Goal: Communication & Community: Connect with others

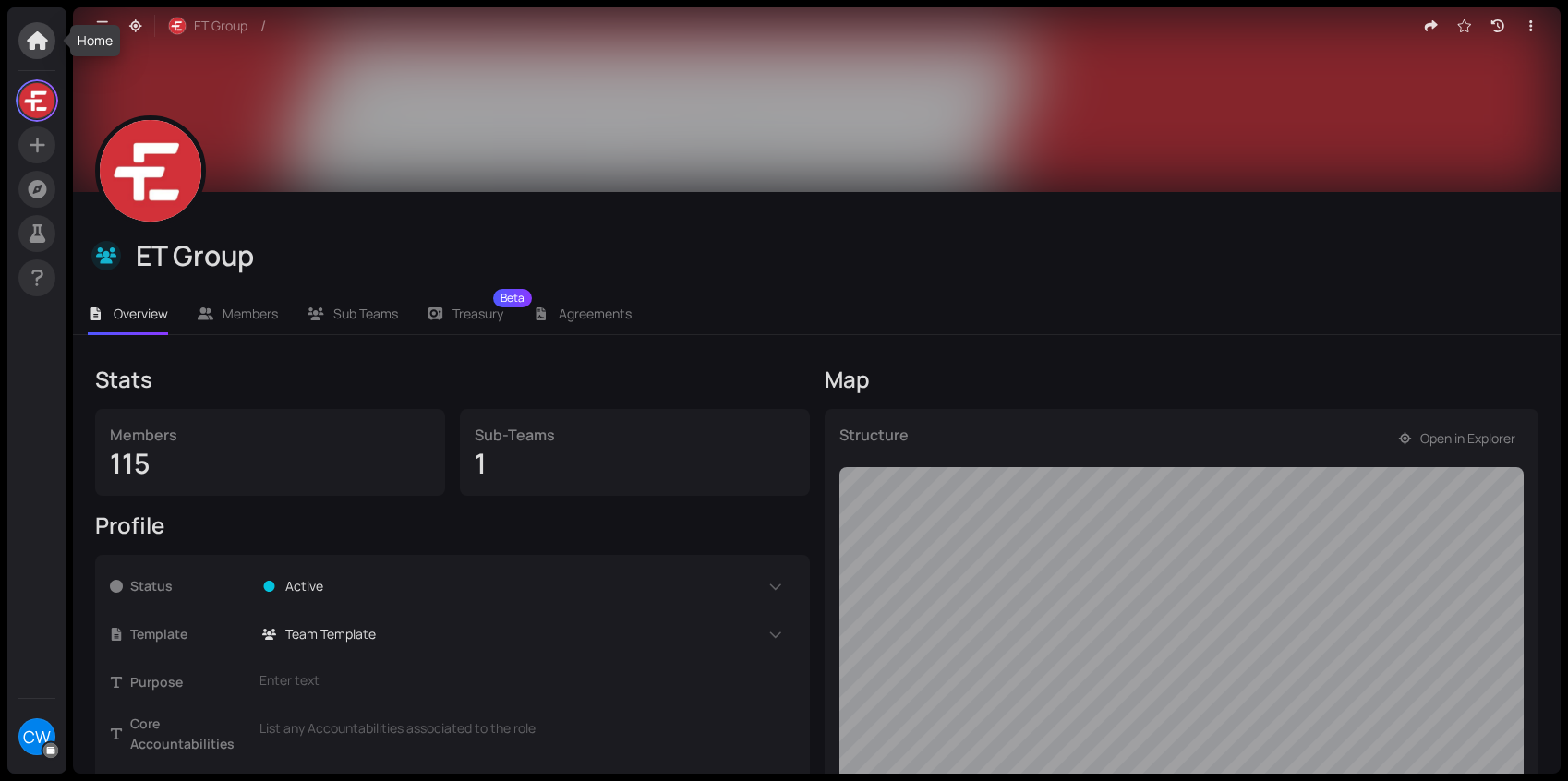
click at [41, 36] on icon at bounding box center [36, 40] width 21 height 19
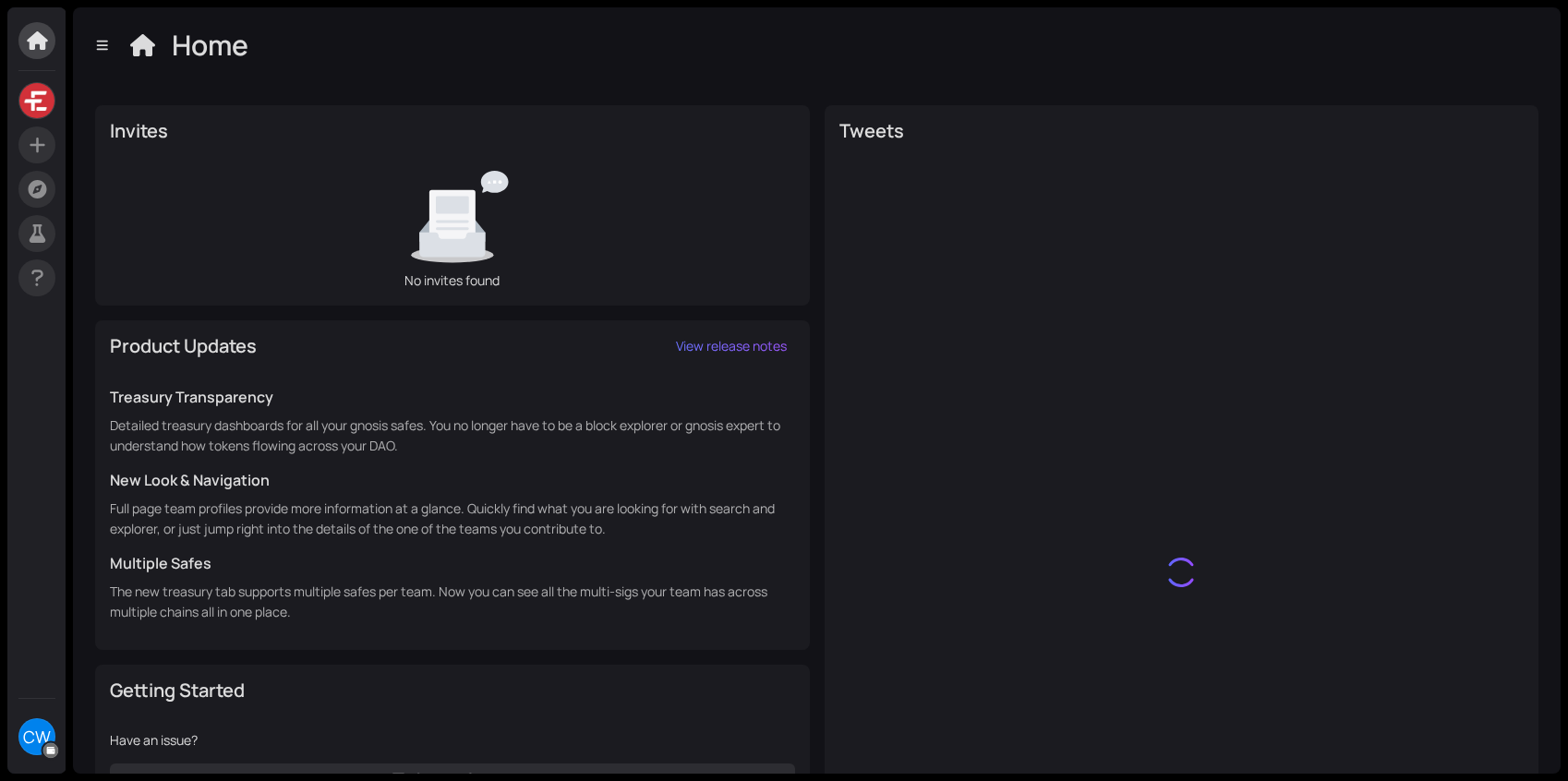
click at [41, 729] on span "CW" at bounding box center [36, 737] width 28 height 37
click at [36, 282] on icon at bounding box center [36, 277] width 23 height 19
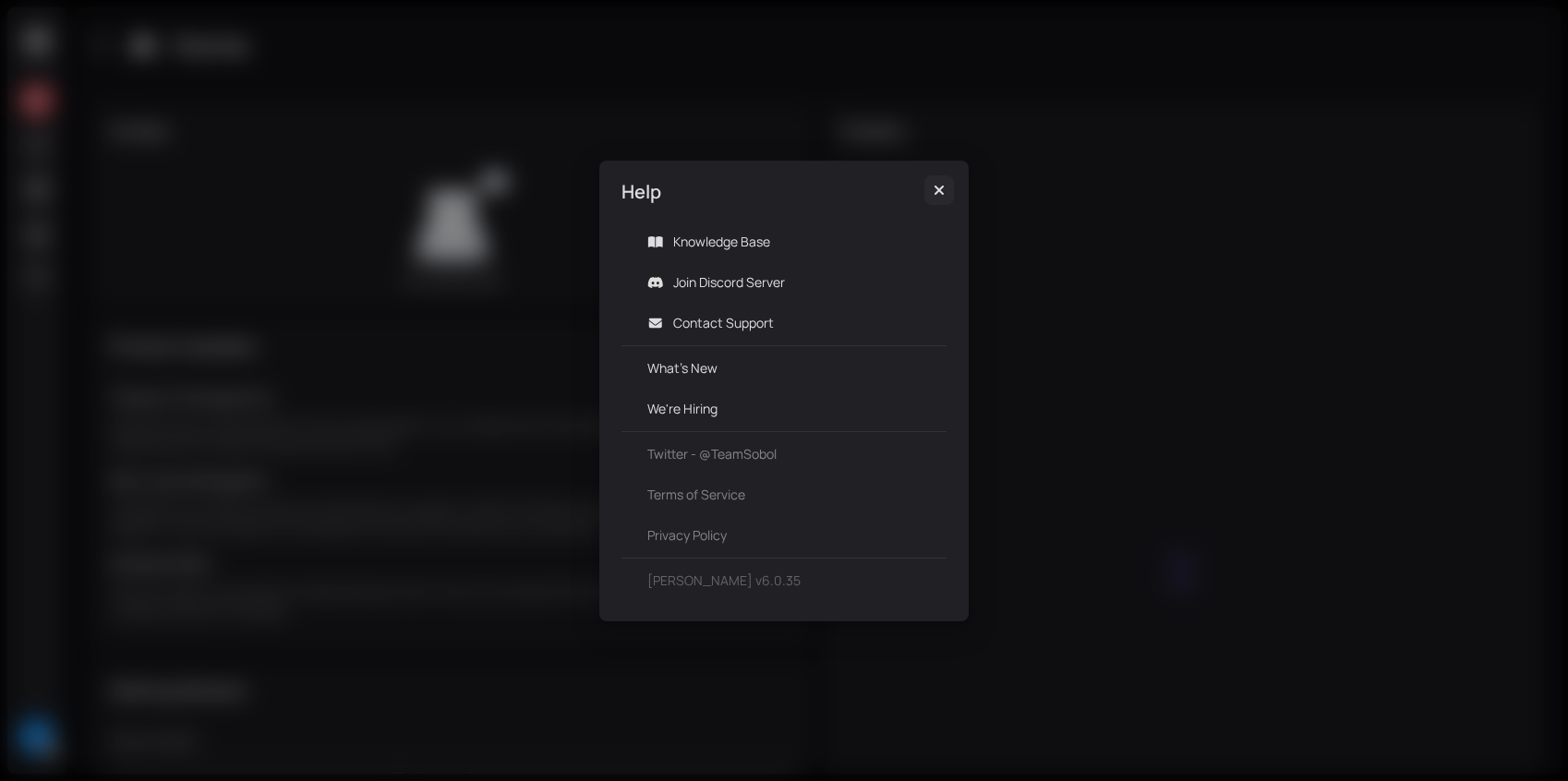
click at [934, 192] on icon "Close" at bounding box center [938, 190] width 19 height 15
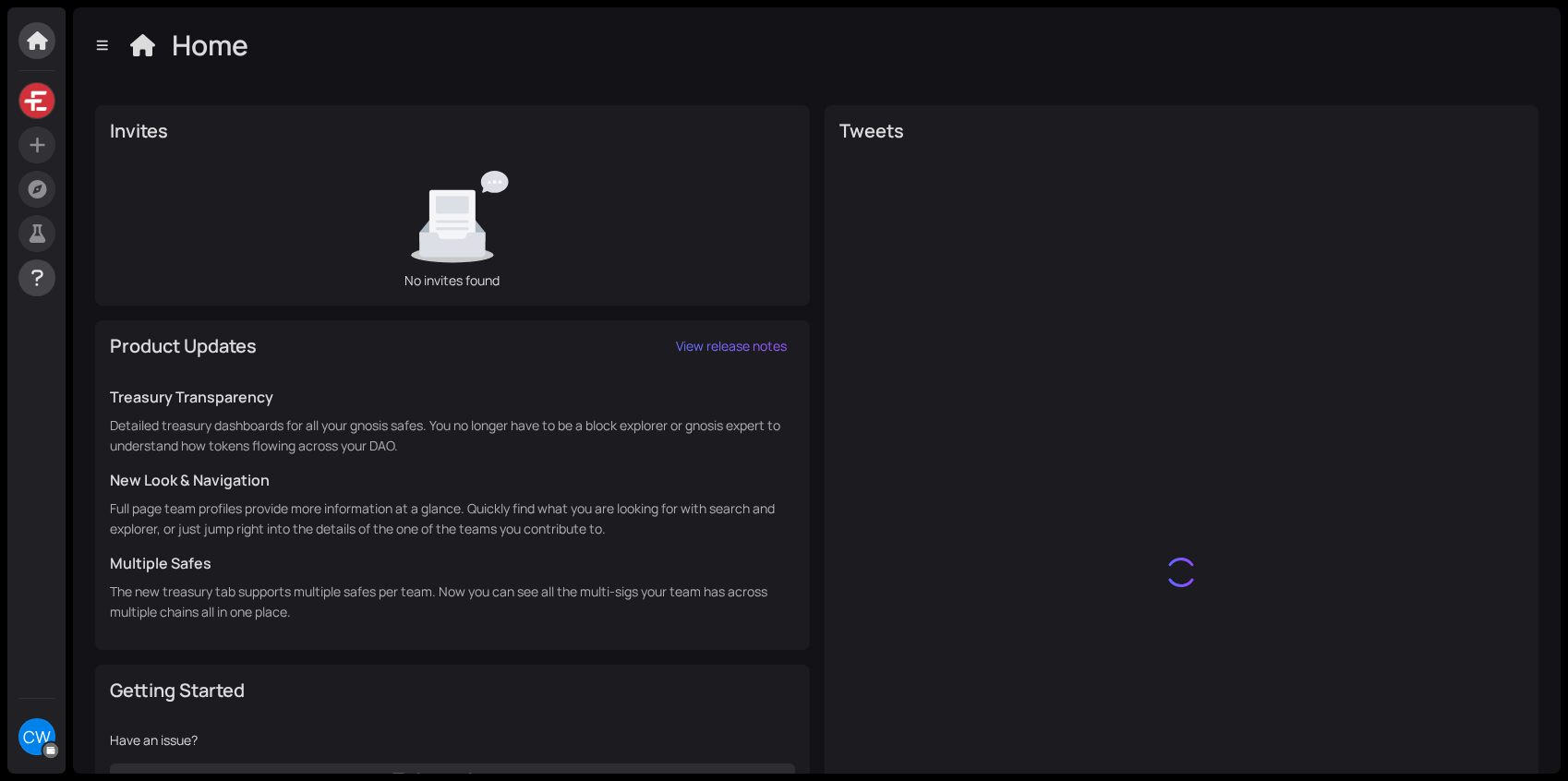
scroll to position [174, 0]
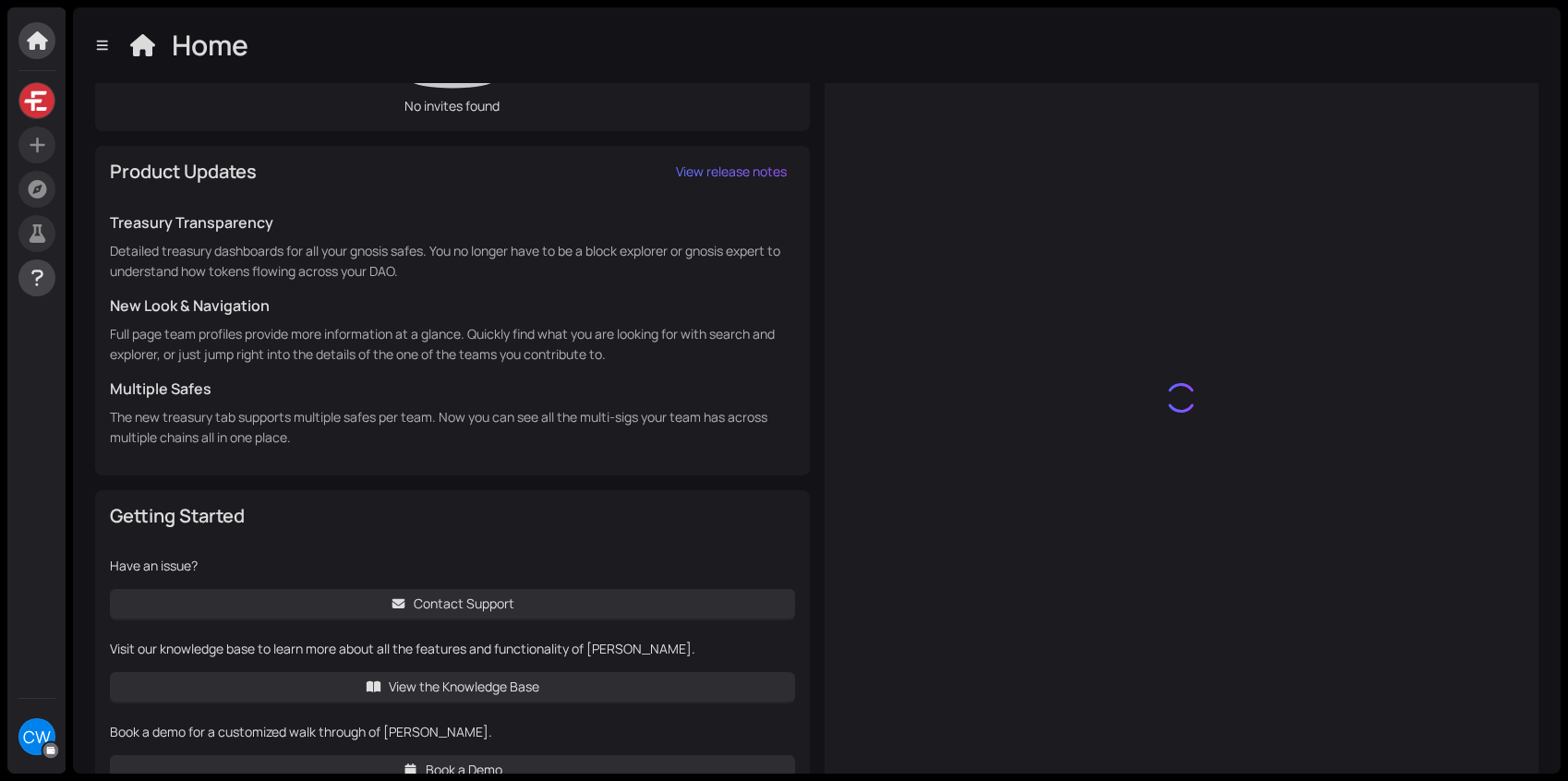
click at [28, 270] on icon at bounding box center [36, 277] width 23 height 19
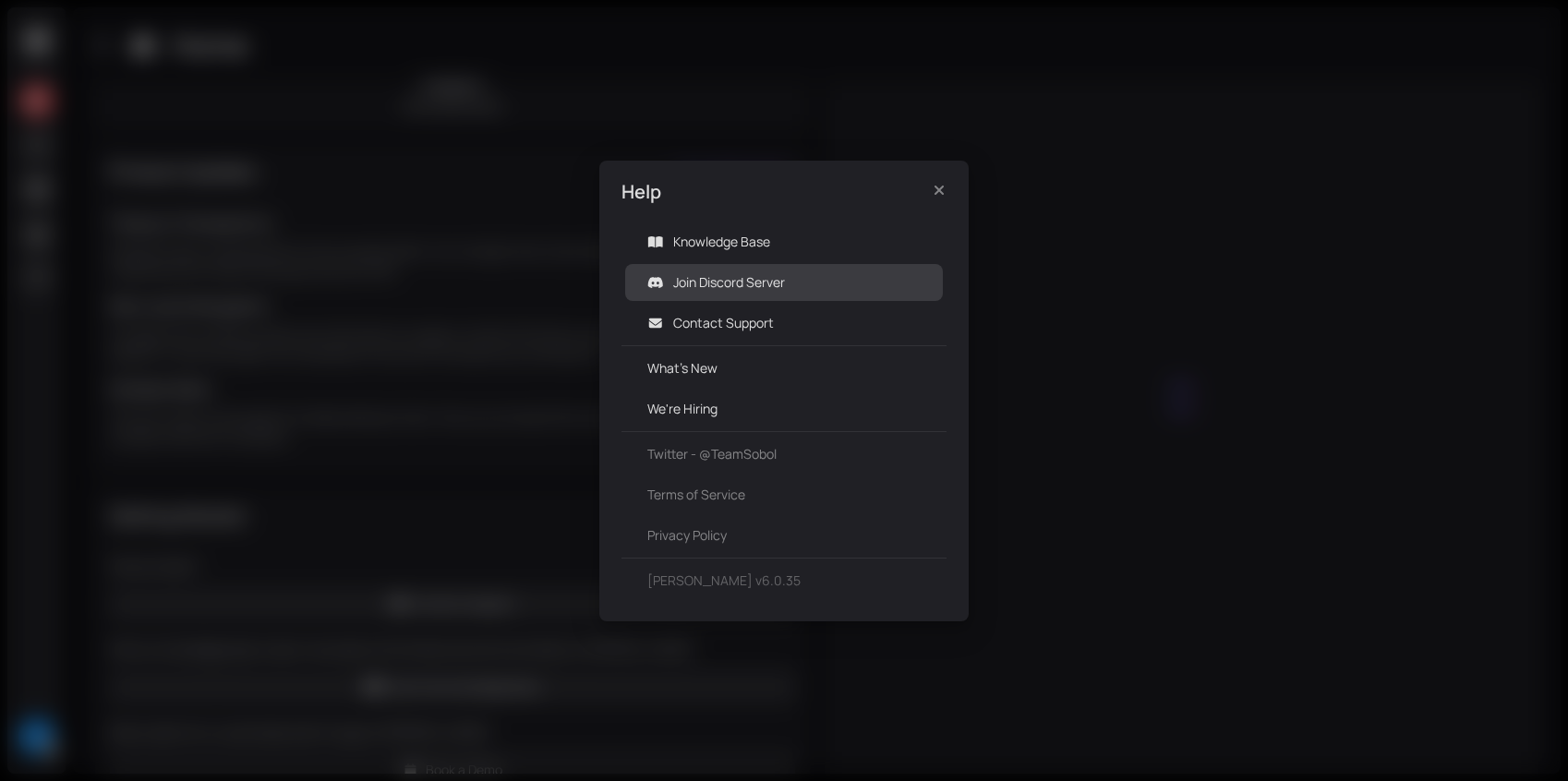
click at [763, 284] on link "Join Discord Server" at bounding box center [729, 282] width 112 height 18
click at [941, 196] on icon "Close" at bounding box center [938, 190] width 19 height 15
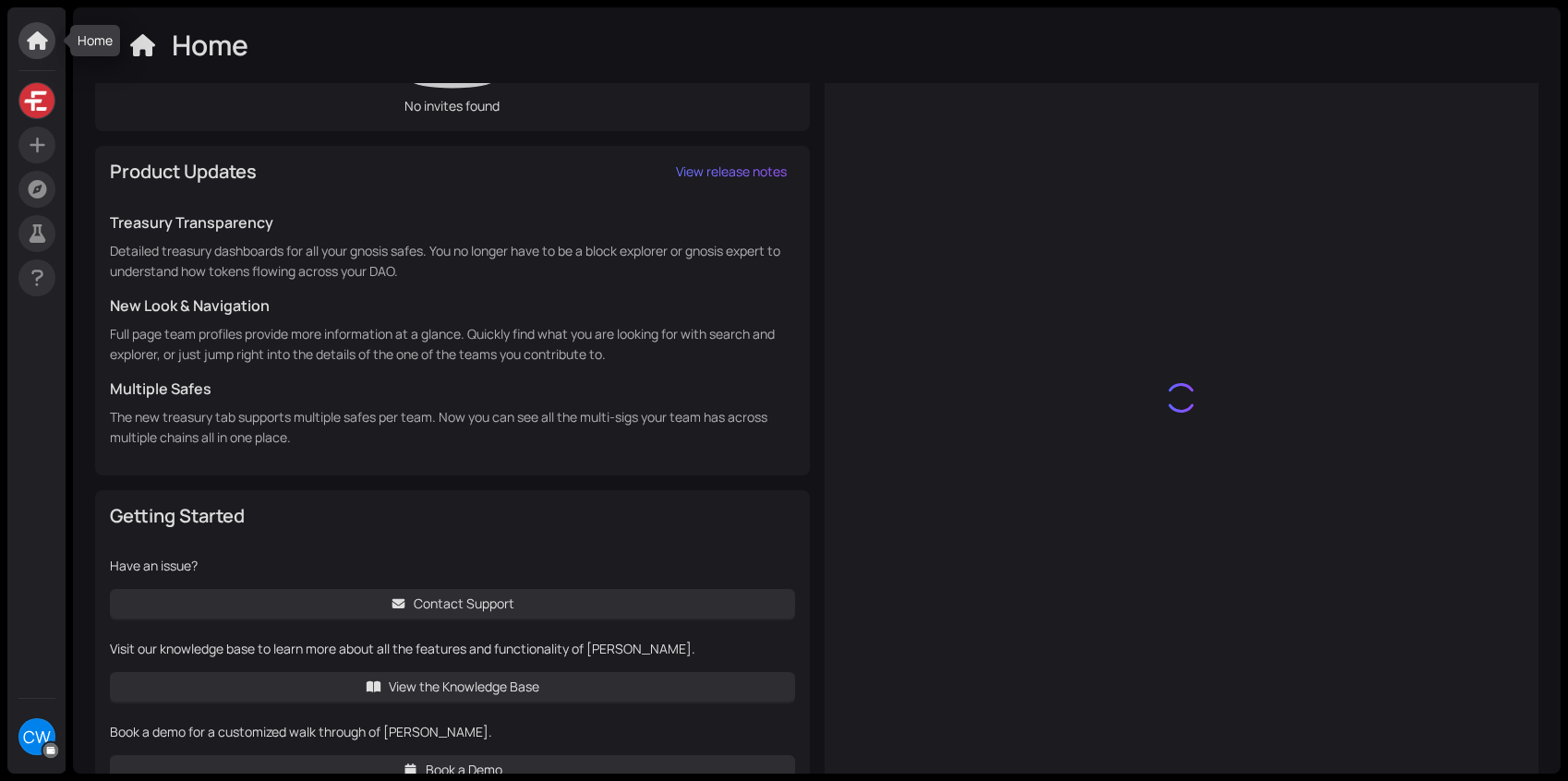
click at [46, 45] on icon at bounding box center [36, 40] width 23 height 19
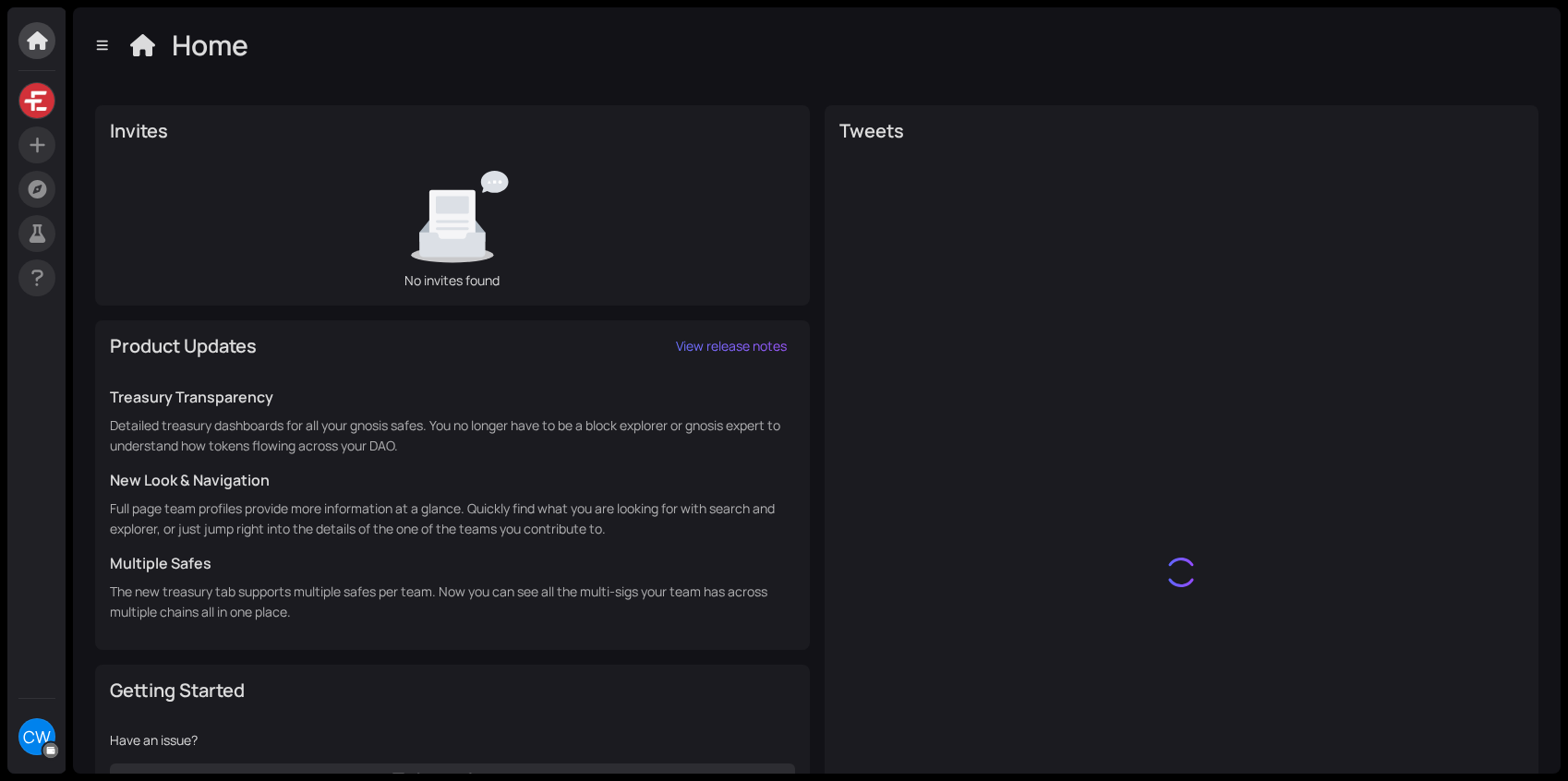
click at [35, 51] on span at bounding box center [37, 41] width 37 height 37
click at [36, 289] on span at bounding box center [37, 278] width 37 height 37
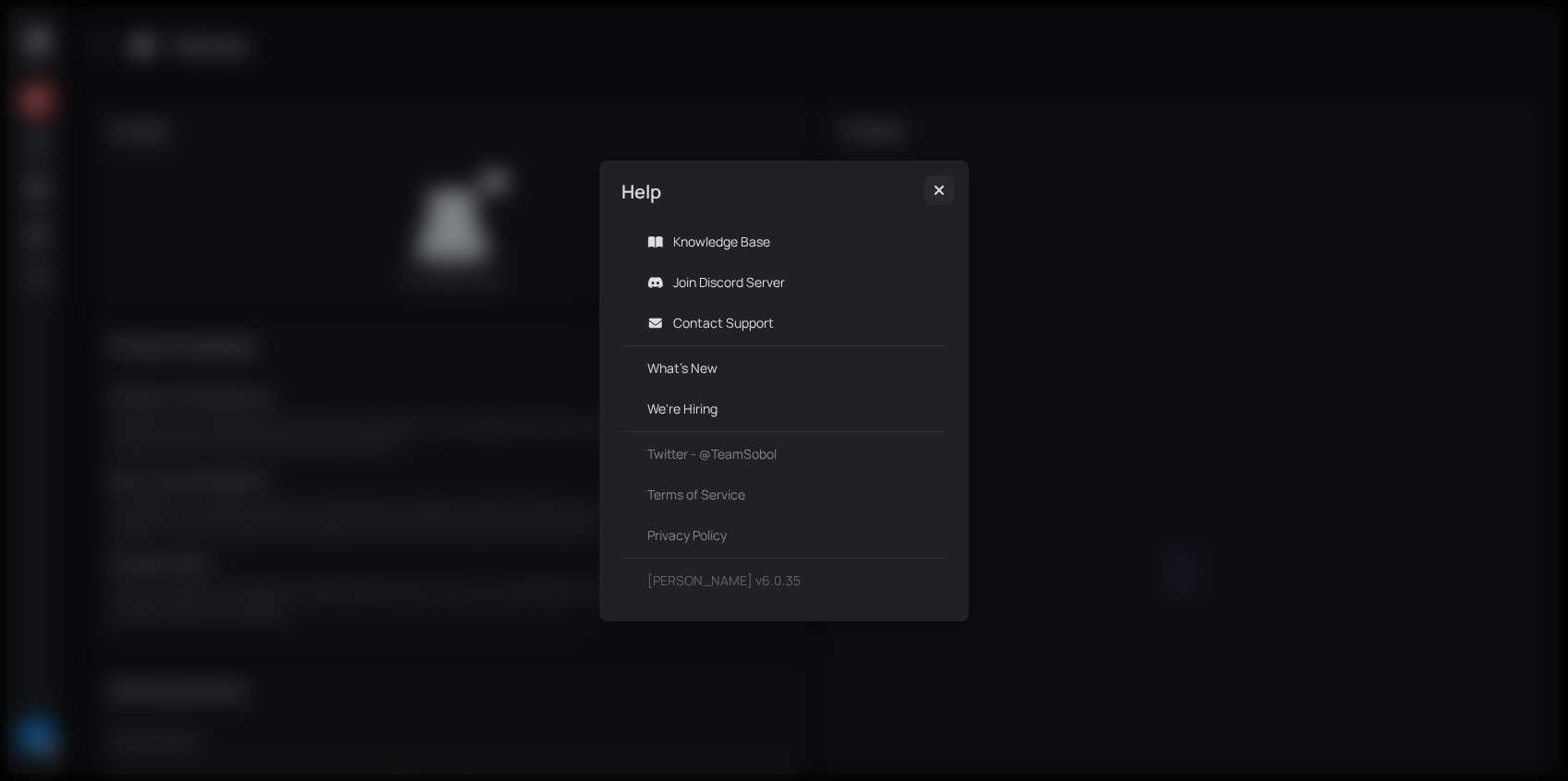
click at [938, 193] on icon "Close" at bounding box center [938, 190] width 19 height 15
